Goal: Find specific page/section: Find specific page/section

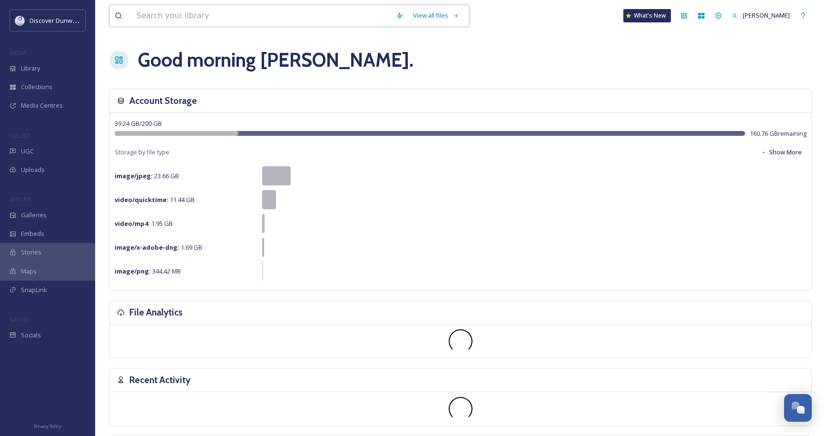
click at [169, 20] on input at bounding box center [261, 15] width 259 height 21
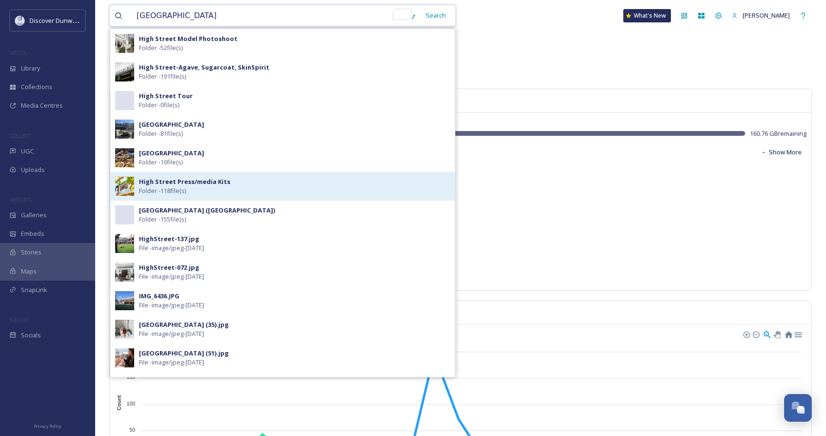
type input "[GEOGRAPHIC_DATA]"
click at [216, 185] on strong "High Street Press/media Kits" at bounding box center [184, 181] width 91 height 9
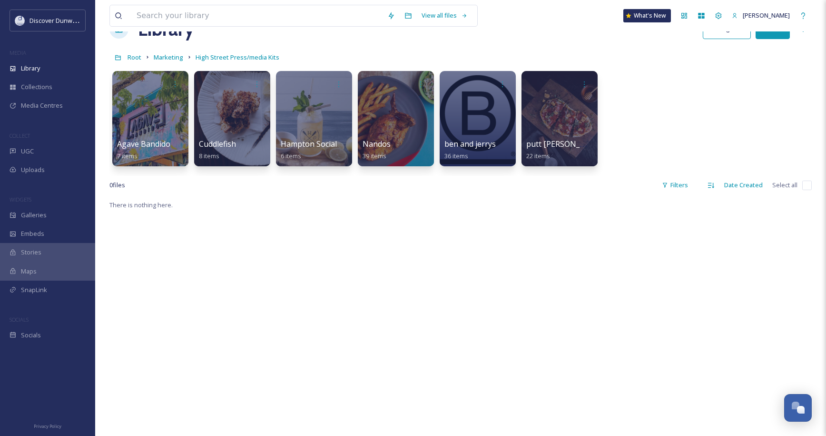
scroll to position [48, 0]
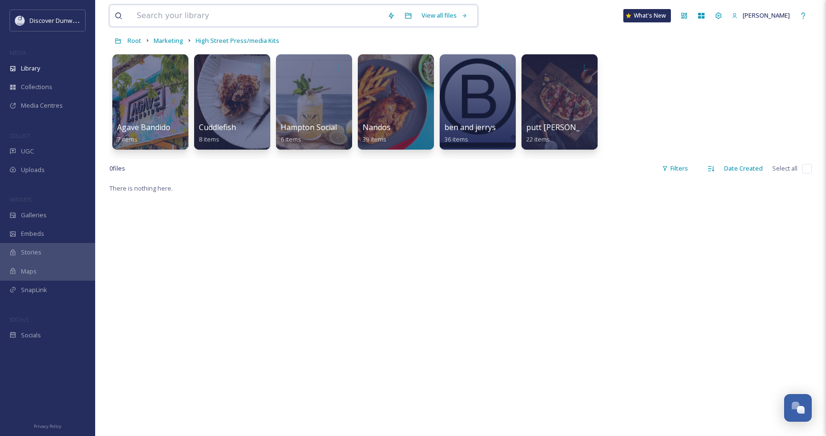
click at [179, 20] on input at bounding box center [257, 15] width 251 height 21
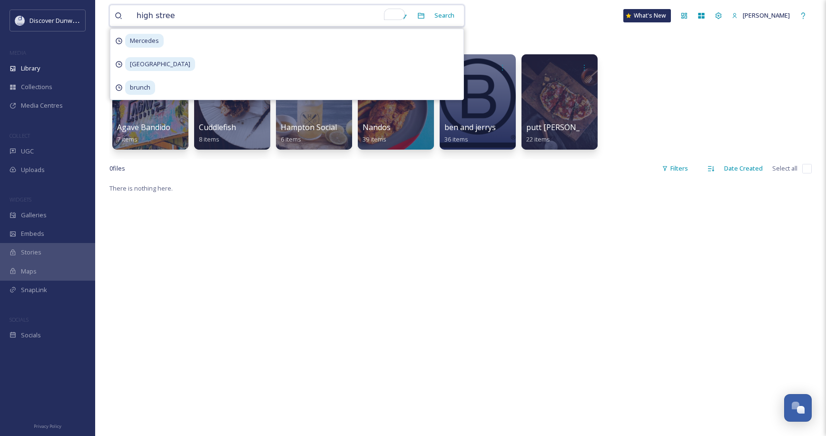
type input "[GEOGRAPHIC_DATA]"
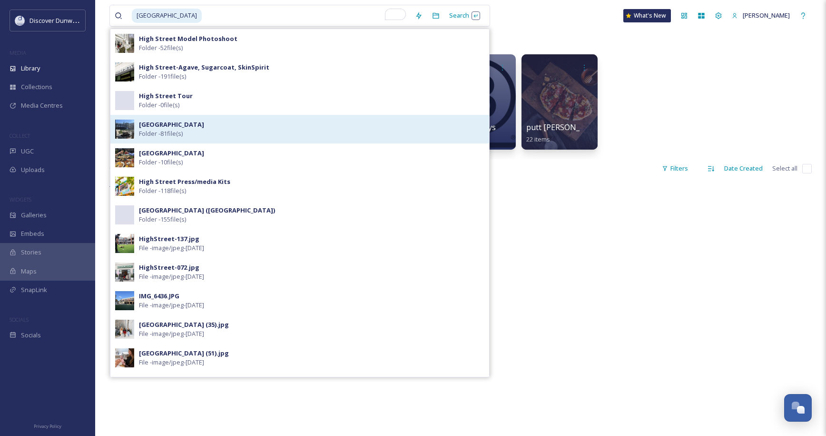
click at [191, 132] on div "High Street Folder - 81 file(s)" at bounding box center [312, 129] width 346 height 18
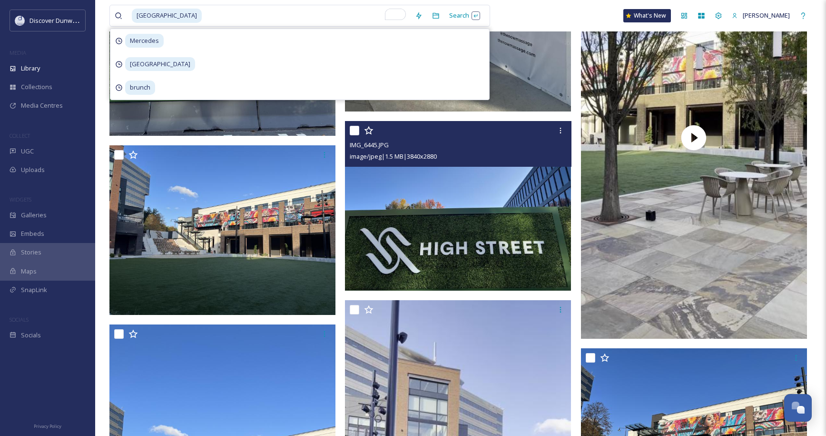
scroll to position [3522, 0]
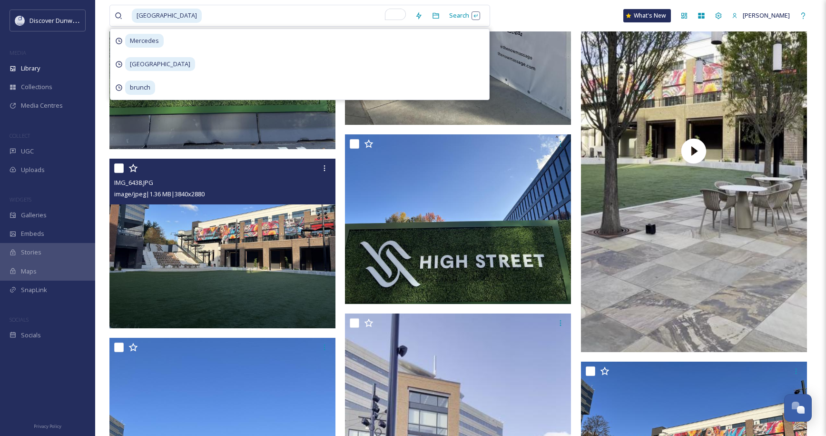
click at [145, 222] on img at bounding box center [222, 243] width 226 height 169
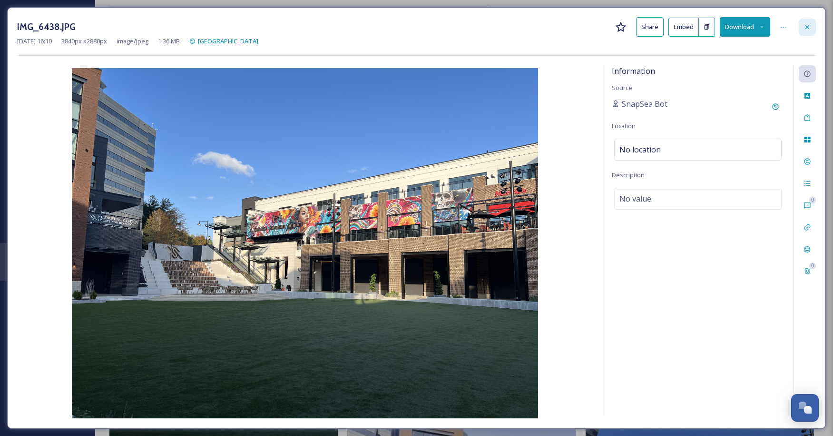
click at [807, 27] on icon at bounding box center [808, 27] width 8 height 8
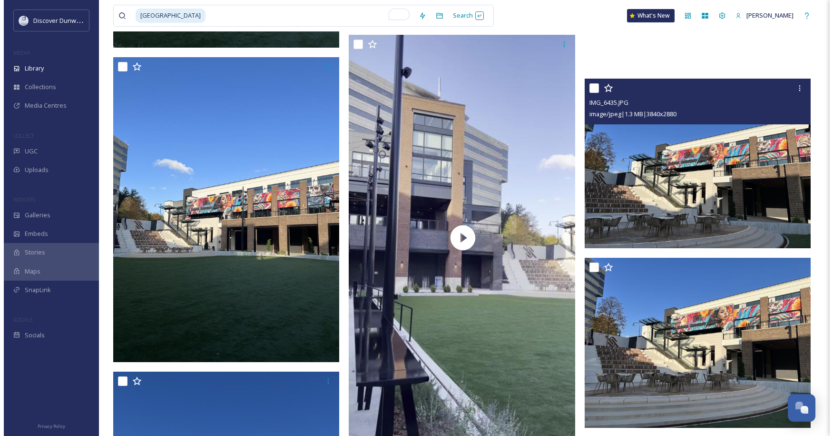
scroll to position [3856, 0]
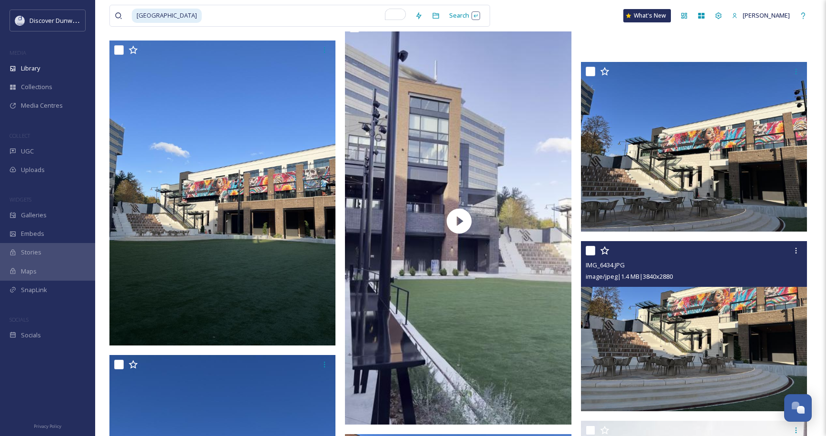
click at [679, 289] on img at bounding box center [694, 325] width 226 height 169
